Goal: Communication & Community: Answer question/provide support

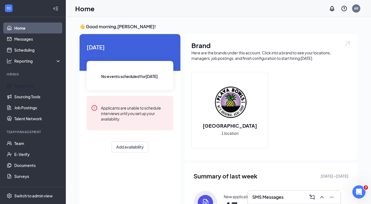
click at [28, 84] on link "Applicants" at bounding box center [37, 85] width 47 height 11
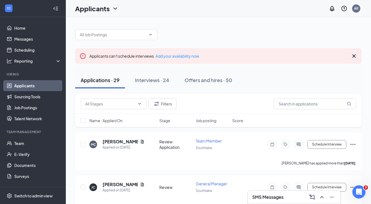
click at [203, 79] on div "Offers and hires · 50" at bounding box center [208, 79] width 48 height 7
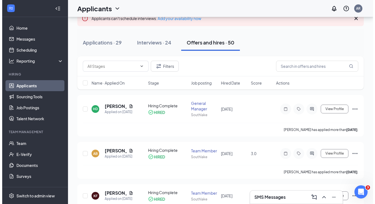
scroll to position [38, 0]
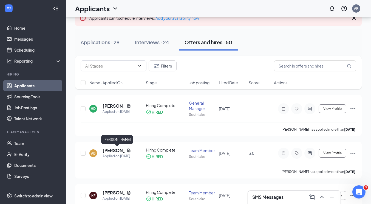
click at [110, 152] on h5 "[PERSON_NAME]" at bounding box center [113, 150] width 22 height 6
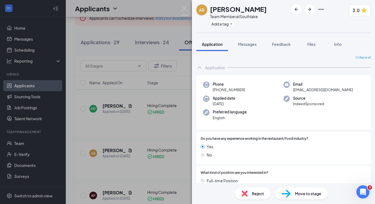
drag, startPoint x: 247, startPoint y: 91, endPoint x: 218, endPoint y: 91, distance: 29.0
click at [218, 91] on div "Phone [PHONE_NUMBER]" at bounding box center [243, 86] width 80 height 11
copy span "[PHONE_NUMBER]"
click at [253, 42] on span "Messages" at bounding box center [247, 44] width 19 height 5
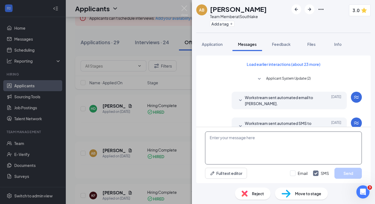
click at [253, 152] on textarea at bounding box center [283, 147] width 157 height 33
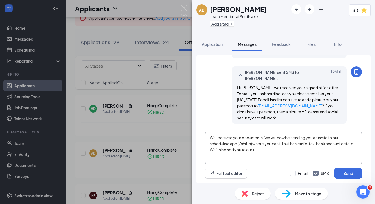
scroll to position [172, 0]
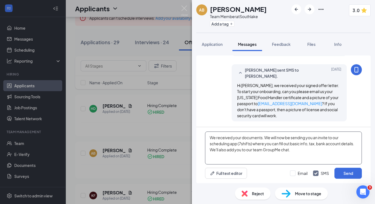
type textarea "We received your documents. We will now be sending you an invite to our schedul…"
click at [341, 171] on button "Send" at bounding box center [347, 172] width 27 height 11
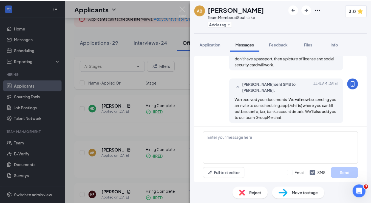
scroll to position [225, 0]
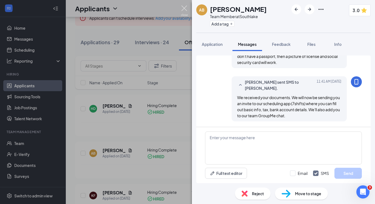
click at [184, 6] on img at bounding box center [184, 10] width 7 height 11
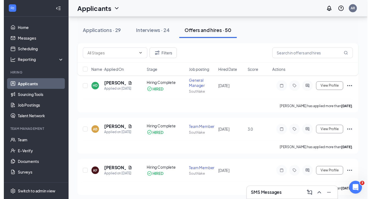
scroll to position [59, 0]
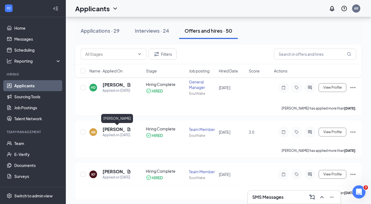
click at [107, 129] on h5 "[PERSON_NAME]" at bounding box center [113, 129] width 22 height 6
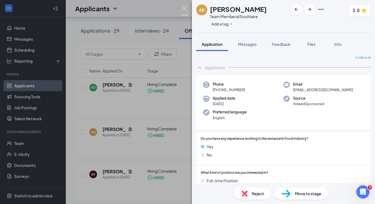
click at [184, 8] on img at bounding box center [184, 10] width 7 height 11
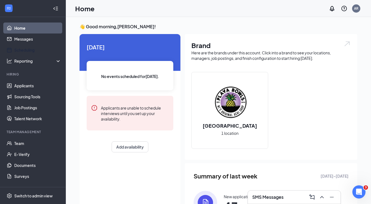
click at [26, 48] on link "Scheduling" at bounding box center [37, 49] width 47 height 11
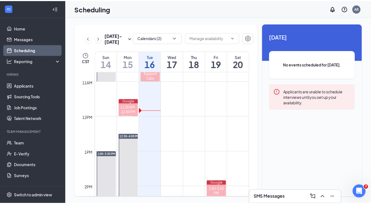
scroll to position [376, 0]
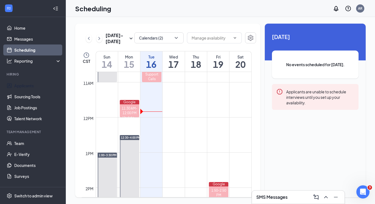
click at [25, 85] on link "Applicants" at bounding box center [37, 85] width 47 height 11
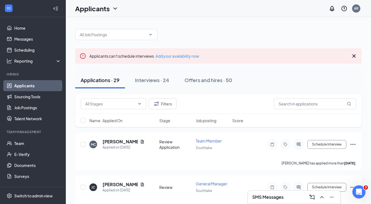
click at [198, 80] on div "Offers and hires · 50" at bounding box center [208, 79] width 48 height 7
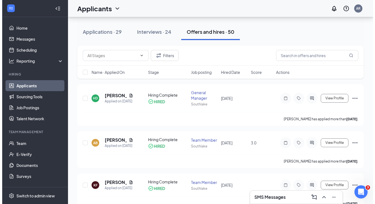
scroll to position [50, 0]
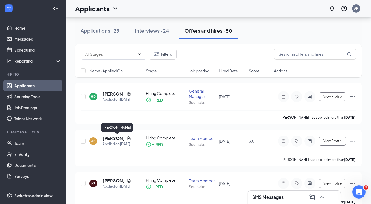
click at [109, 139] on h5 "[PERSON_NAME]" at bounding box center [113, 138] width 22 height 6
